Goal: Task Accomplishment & Management: Complete application form

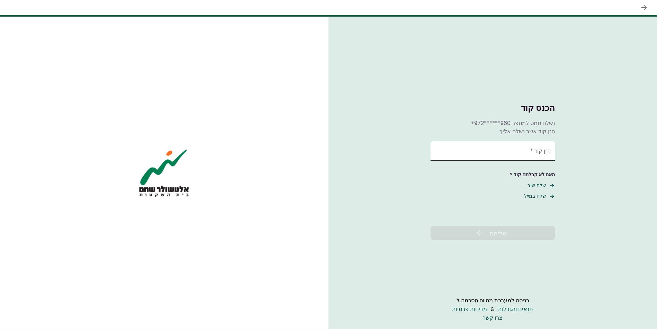
click at [519, 147] on input "הזן קוד   *" at bounding box center [493, 150] width 125 height 19
type input "******"
click at [507, 234] on span "שליחה" at bounding box center [499, 232] width 18 height 9
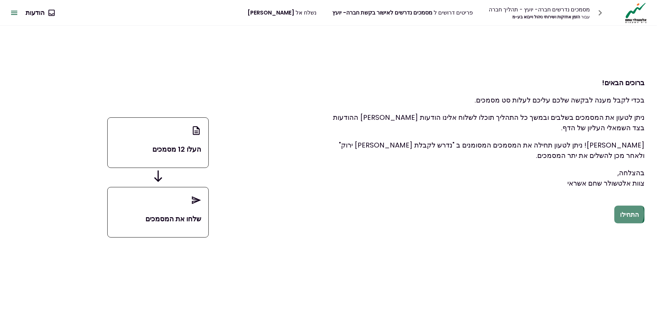
click at [624, 214] on button "התחילו" at bounding box center [629, 215] width 30 height 18
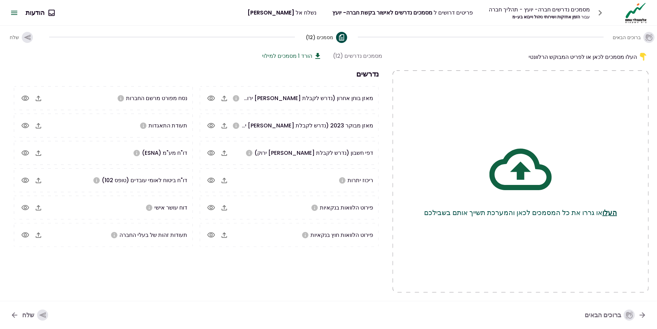
click at [41, 98] on icon "button" at bounding box center [38, 98] width 8 height 8
click at [24, 99] on icon "button" at bounding box center [25, 98] width 8 height 8
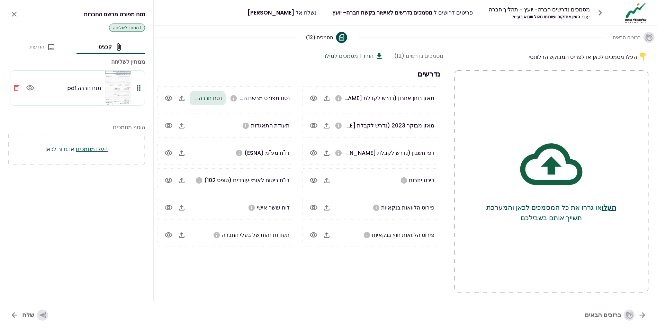
click at [15, 14] on icon "close" at bounding box center [14, 14] width 5 height 5
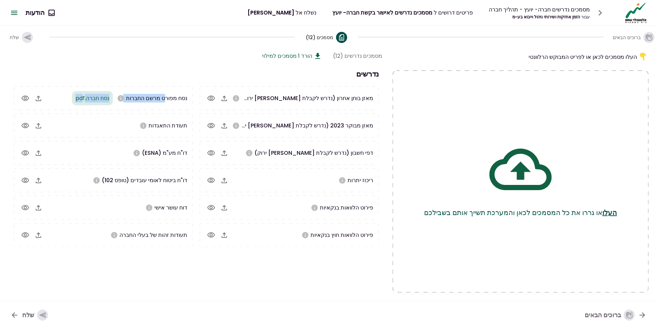
drag, startPoint x: 79, startPoint y: 98, endPoint x: 162, endPoint y: 100, distance: 83.1
click at [162, 100] on div "נסח מפורט מרשם החברות נסח חברה.pdf" at bounding box center [116, 98] width 141 height 14
click at [170, 96] on span "נסח מפורט מרשם החברות" at bounding box center [156, 98] width 61 height 8
click at [41, 126] on icon "button" at bounding box center [39, 126] width 6 height 6
click at [36, 152] on icon "button" at bounding box center [38, 153] width 8 height 8
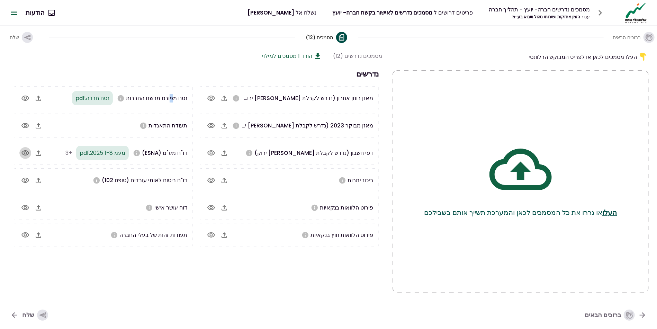
click at [23, 151] on icon "button" at bounding box center [25, 153] width 8 height 8
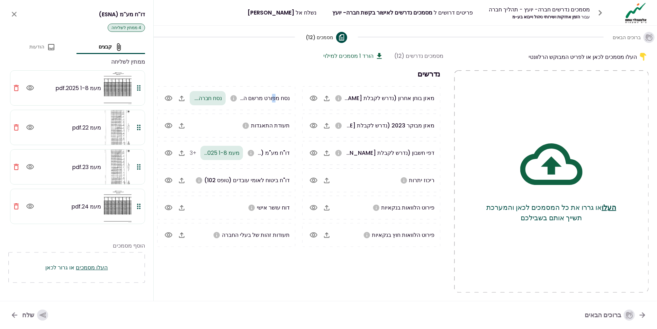
click at [17, 17] on icon "close" at bounding box center [14, 14] width 8 height 8
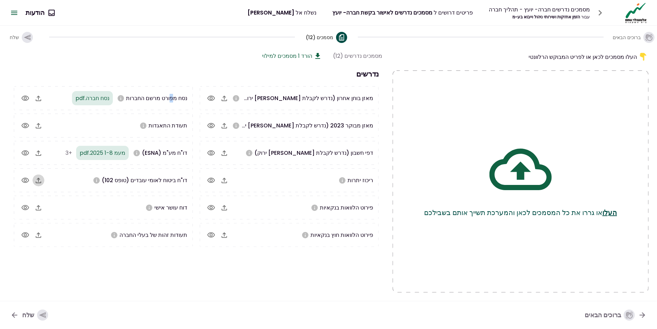
click at [39, 180] on icon "button" at bounding box center [39, 181] width 6 height 6
click at [37, 179] on icon "button" at bounding box center [38, 180] width 8 height 8
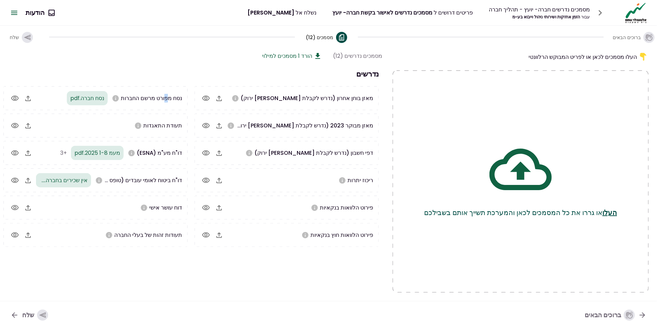
click at [31, 234] on icon "button" at bounding box center [28, 235] width 6 height 6
click at [32, 236] on icon "button" at bounding box center [28, 235] width 8 height 8
click at [32, 207] on icon "button" at bounding box center [28, 208] width 8 height 8
click at [223, 126] on icon "button" at bounding box center [219, 126] width 8 height 8
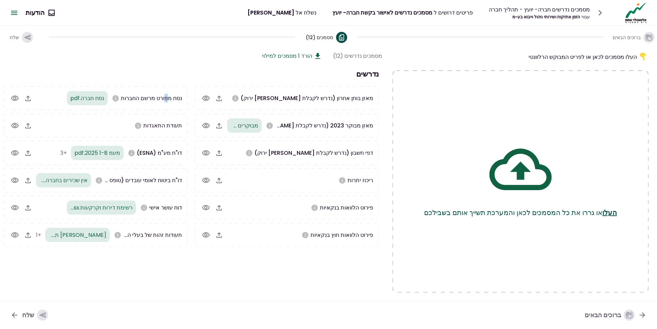
click at [222, 100] on icon "button" at bounding box center [219, 98] width 8 height 8
click at [221, 152] on icon "button" at bounding box center [219, 153] width 8 height 8
click at [221, 181] on icon "button" at bounding box center [219, 180] width 8 height 8
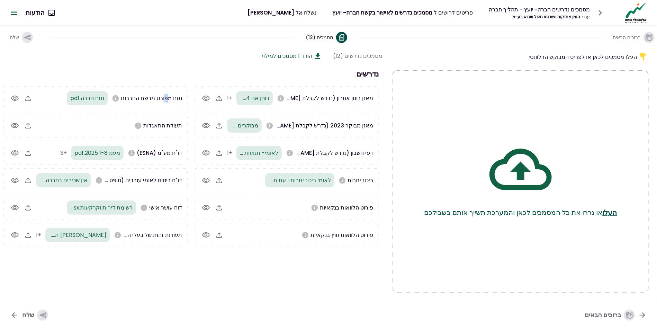
click at [220, 208] on icon "button" at bounding box center [219, 208] width 8 height 8
click at [219, 235] on icon "button" at bounding box center [219, 235] width 8 height 8
click at [32, 127] on icon "button" at bounding box center [28, 126] width 8 height 8
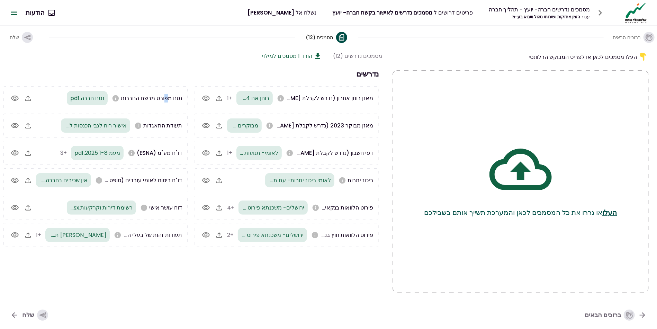
click at [26, 313] on div "שלח" at bounding box center [35, 314] width 26 height 11
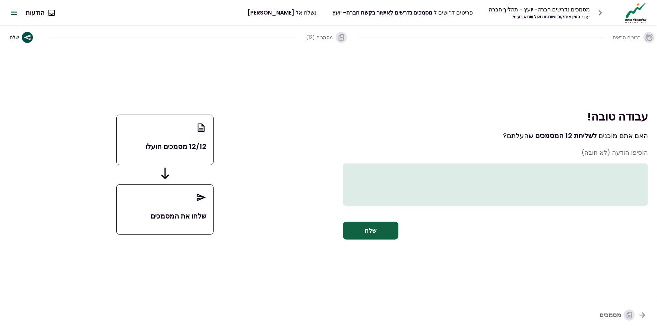
click at [638, 314] on button "מסמכים" at bounding box center [623, 315] width 58 height 18
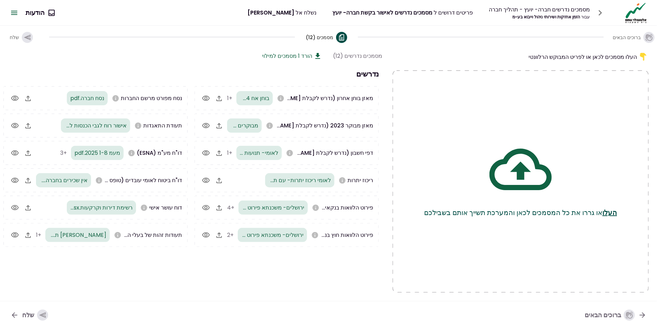
click at [220, 128] on icon "button" at bounding box center [219, 126] width 8 height 8
click at [204, 123] on icon "button" at bounding box center [206, 125] width 8 height 5
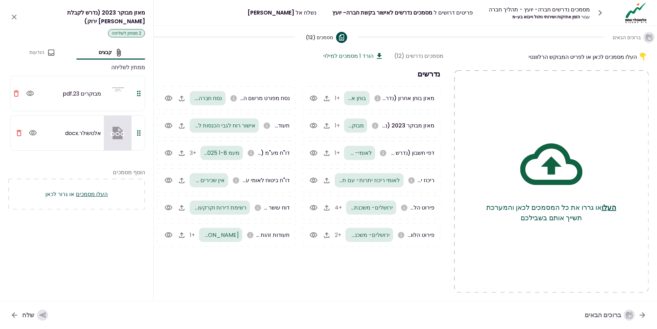
click at [18, 14] on icon "close" at bounding box center [14, 17] width 8 height 8
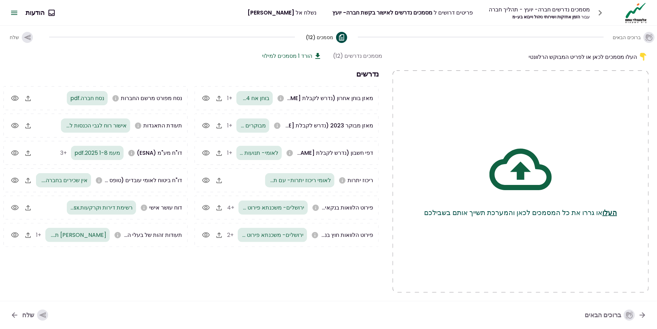
click at [39, 315] on icon "button" at bounding box center [42, 315] width 7 height 6
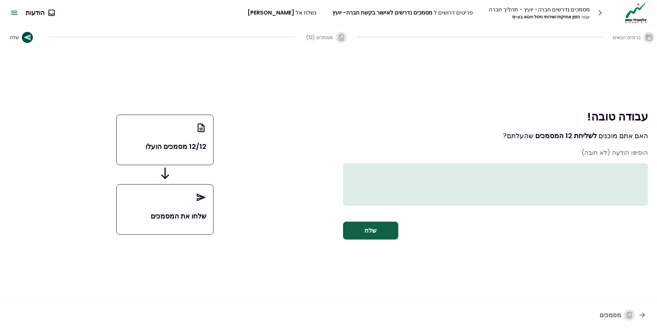
click at [574, 178] on textarea at bounding box center [495, 184] width 305 height 42
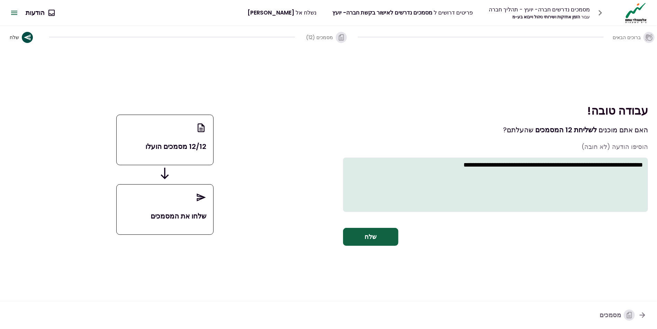
type textarea "**********"
click at [365, 240] on button "שלח" at bounding box center [370, 237] width 55 height 18
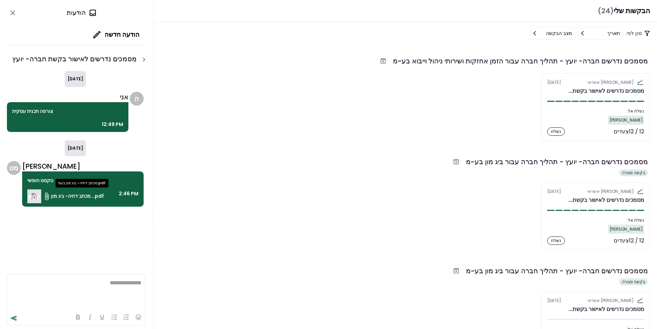
click at [53, 195] on span "מכתב דחיה- ביג מון...pdf" at bounding box center [77, 195] width 53 height 7
click at [356, 131] on div "אלטשולר שחם אשראי [DATE] מסמכים נדרשים לאישור בקשת... נשלח אל: [PERSON_NAME] 12…" at bounding box center [328, 107] width 643 height 68
